Goal: Check status

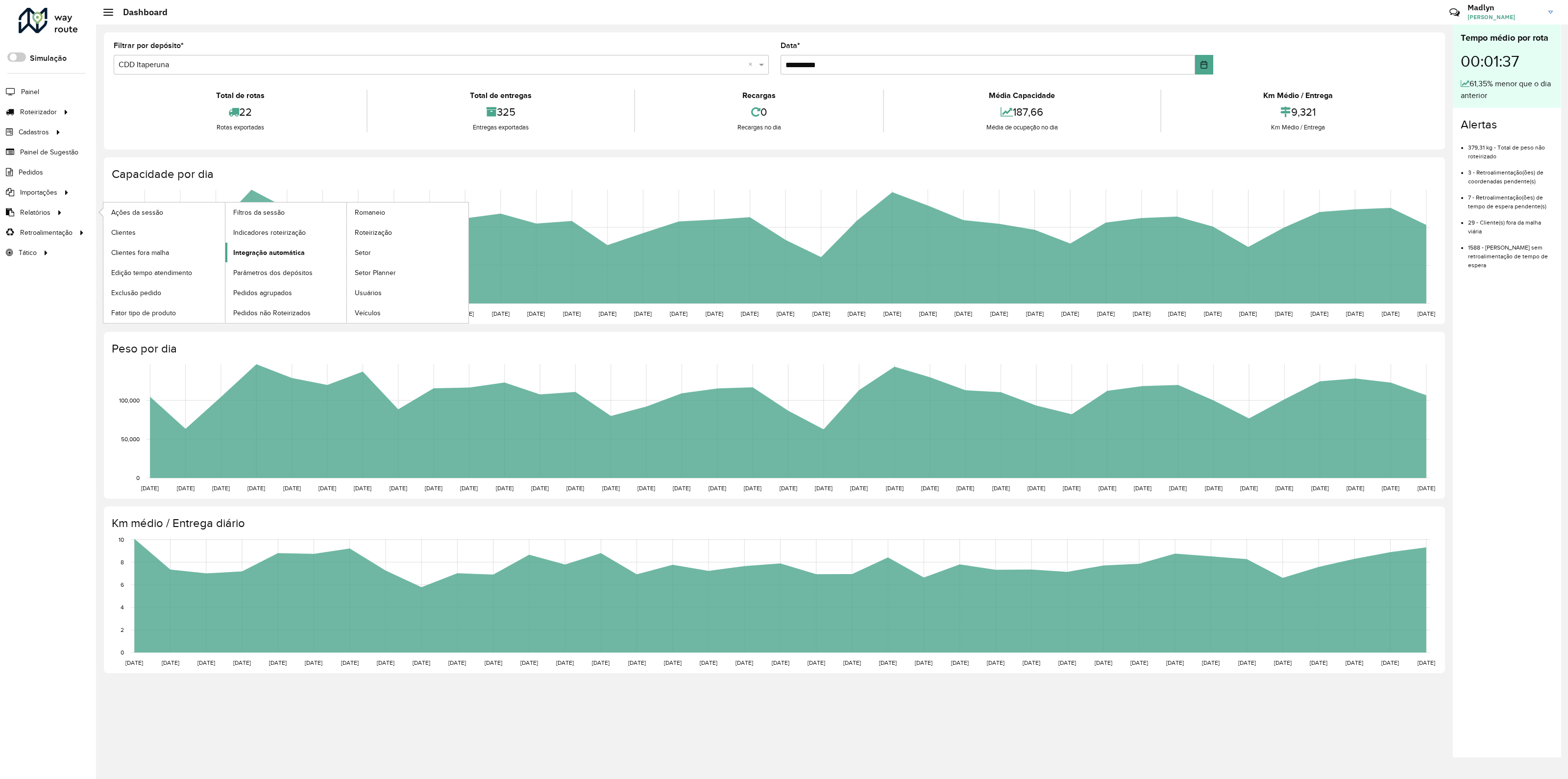
click at [265, 245] on link "Integração automática" at bounding box center [286, 252] width 122 height 19
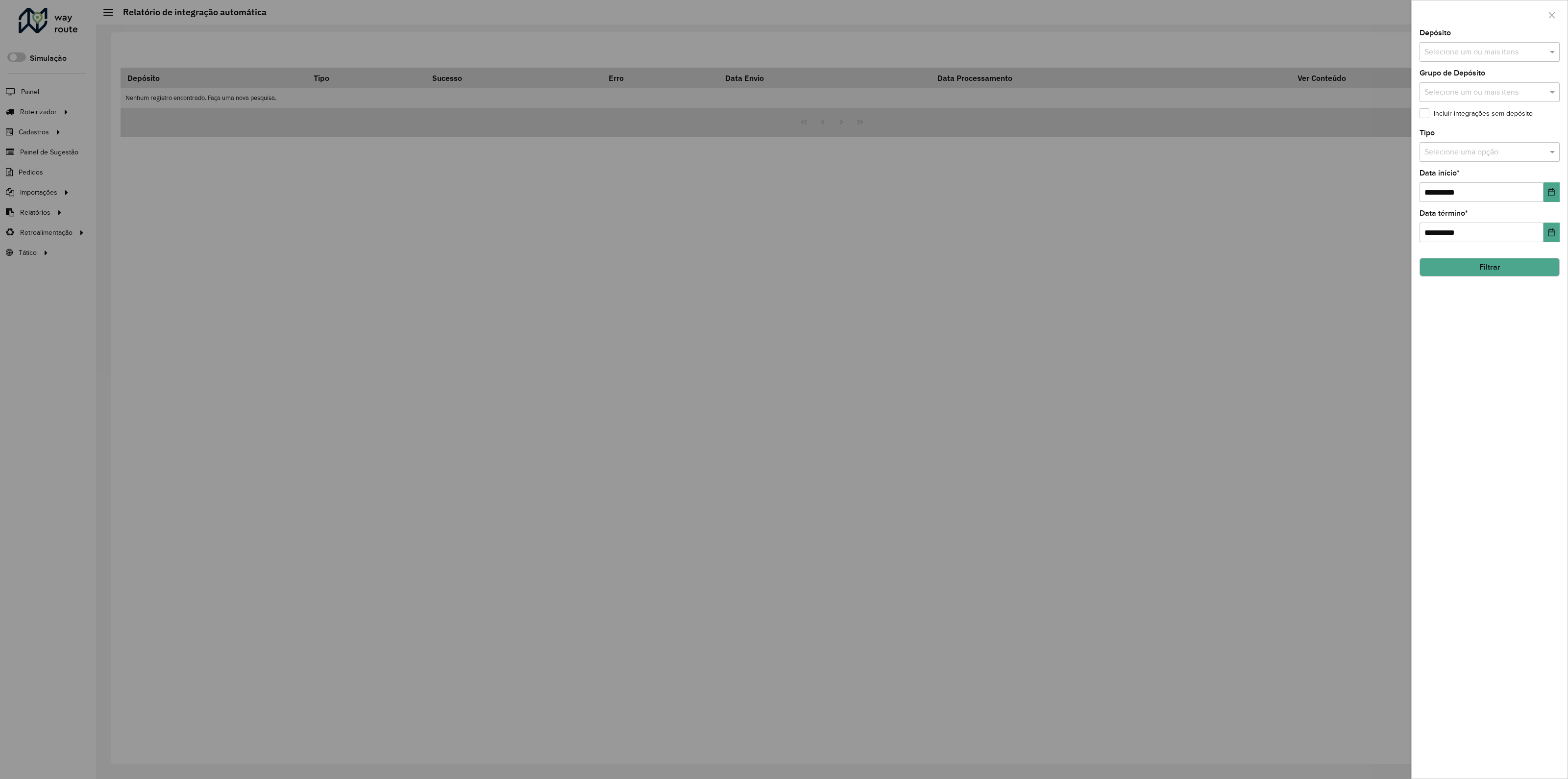
click at [1448, 49] on input "text" at bounding box center [1485, 52] width 125 height 12
type input "*****"
click at [1465, 118] on div "CDD Caruaru" at bounding box center [1489, 118] width 139 height 16
click at [1477, 273] on button "Filtrar" at bounding box center [1489, 267] width 140 height 19
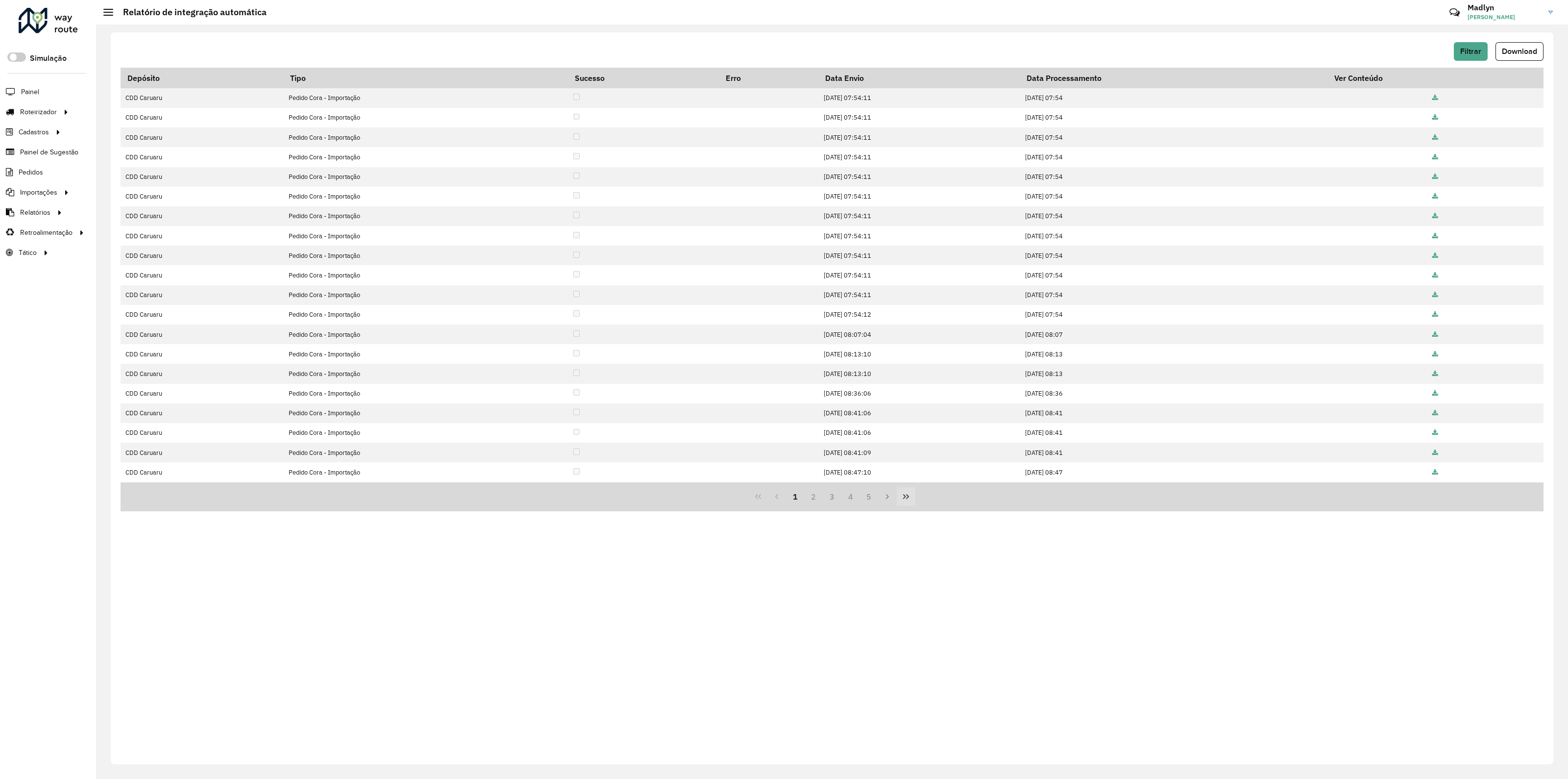
click at [908, 493] on icon "Last Page" at bounding box center [906, 496] width 8 height 8
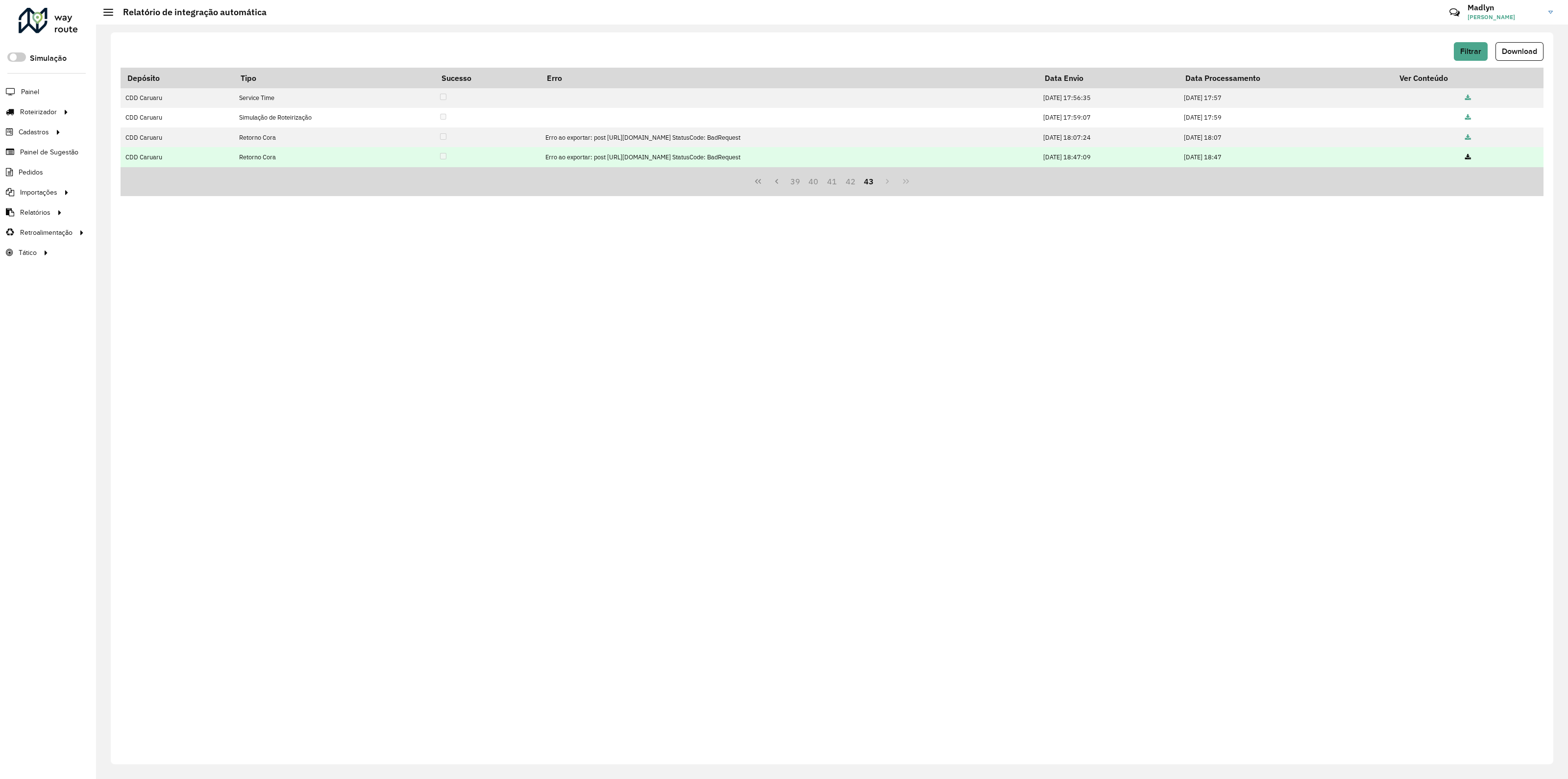
click at [620, 153] on td "Erro ao exportar: post https://apim.ambevdevs.com.br/pedidos/allocation-orders-…" at bounding box center [789, 157] width 499 height 19
click at [1471, 155] on icon at bounding box center [1468, 158] width 6 height 6
